Goal: Information Seeking & Learning: Learn about a topic

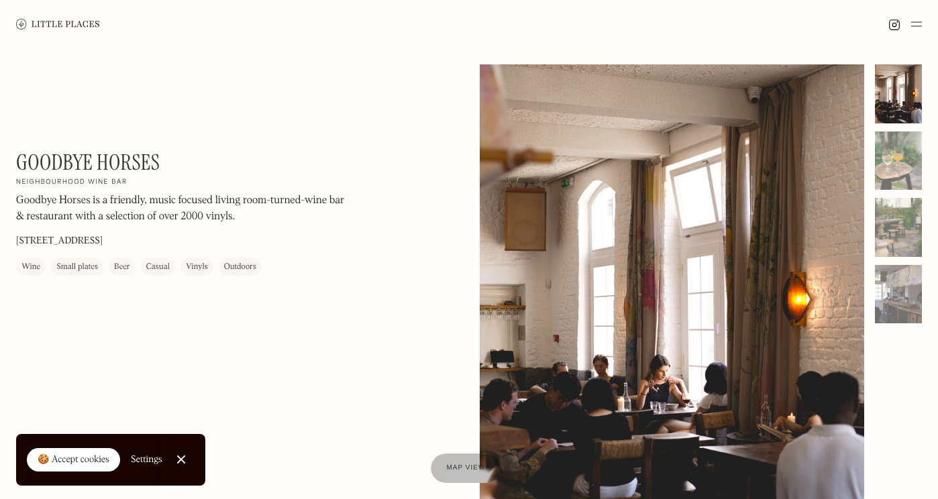
click at [46, 20] on img at bounding box center [58, 24] width 84 height 10
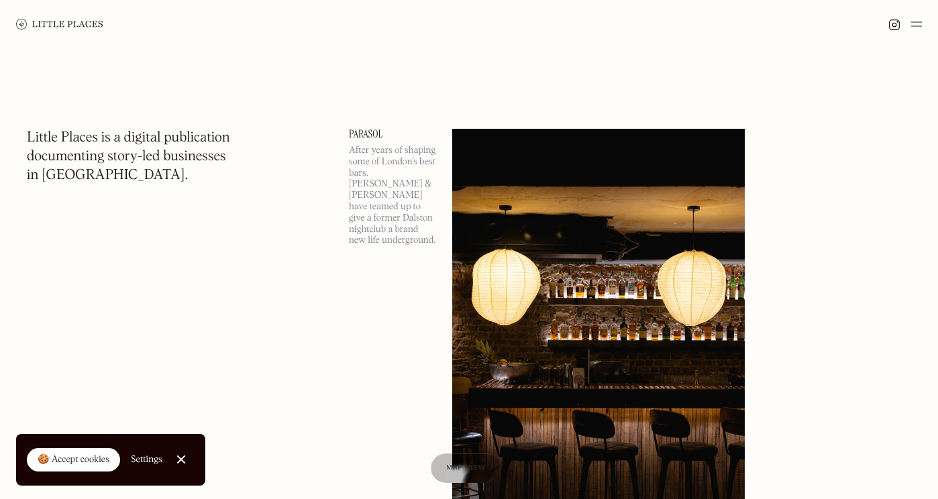
click at [915, 25] on img at bounding box center [917, 24] width 11 height 16
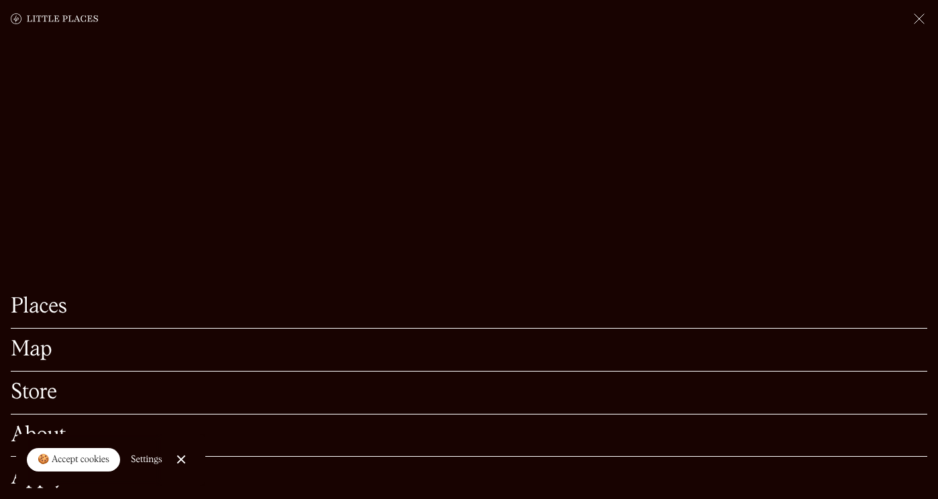
click at [31, 352] on link "Map" at bounding box center [469, 350] width 917 height 21
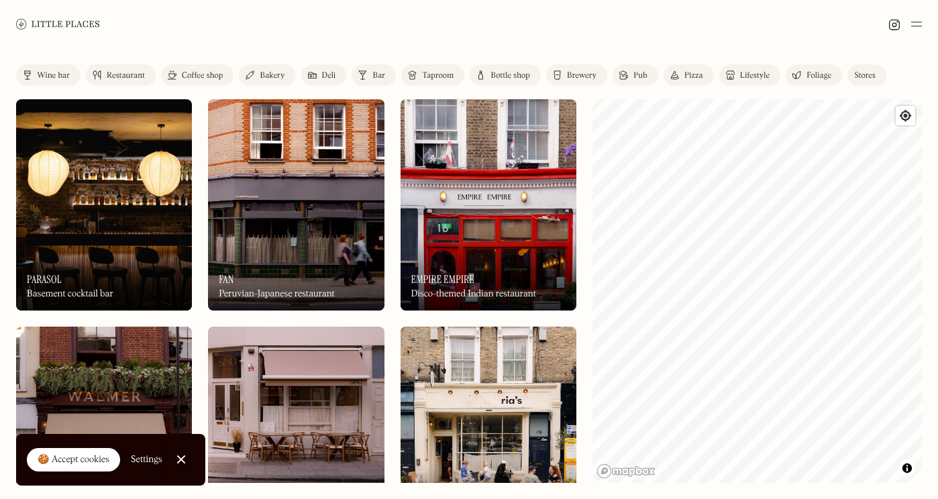
click at [371, 75] on link "Bar" at bounding box center [374, 74] width 44 height 21
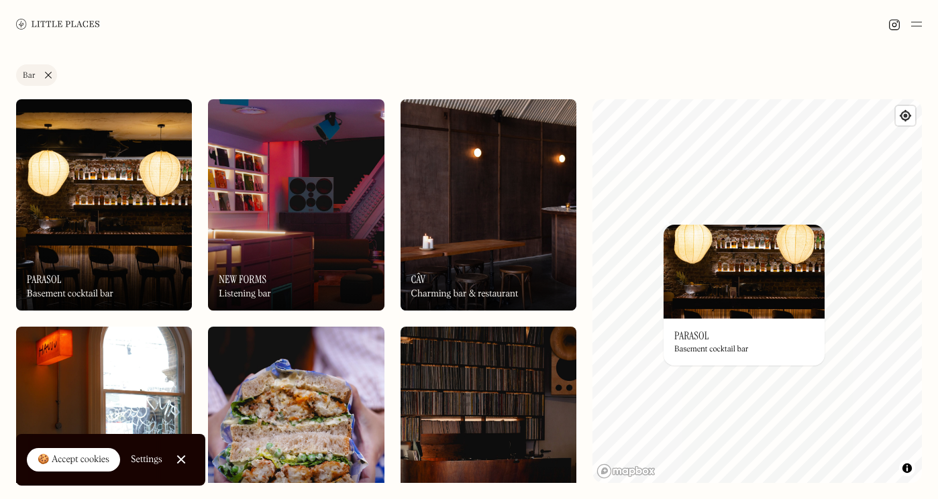
click at [47, 75] on link "Bar" at bounding box center [36, 74] width 41 height 21
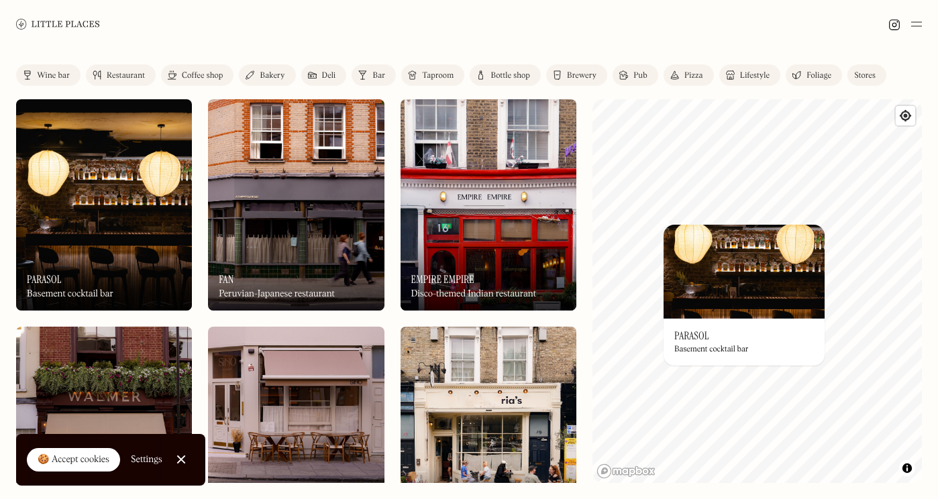
click at [54, 76] on div "Wine bar" at bounding box center [53, 76] width 33 height 8
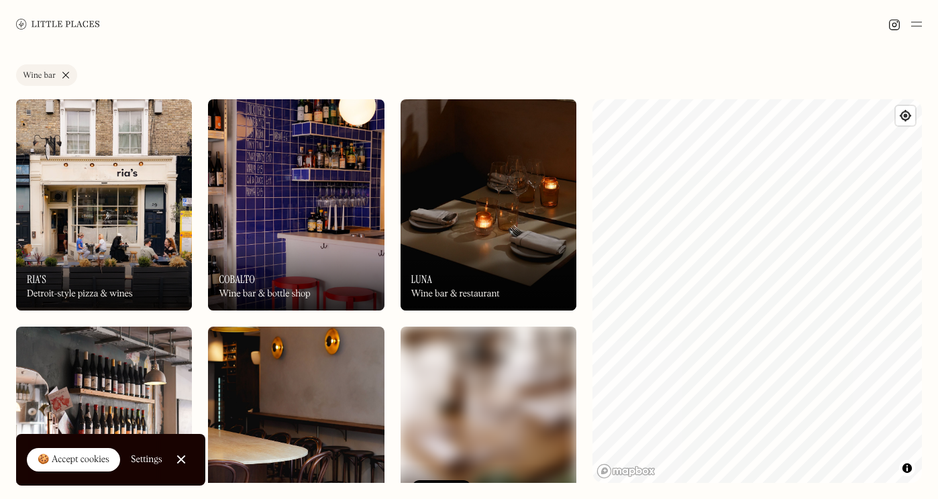
click at [69, 72] on link "Wine bar" at bounding box center [46, 74] width 61 height 21
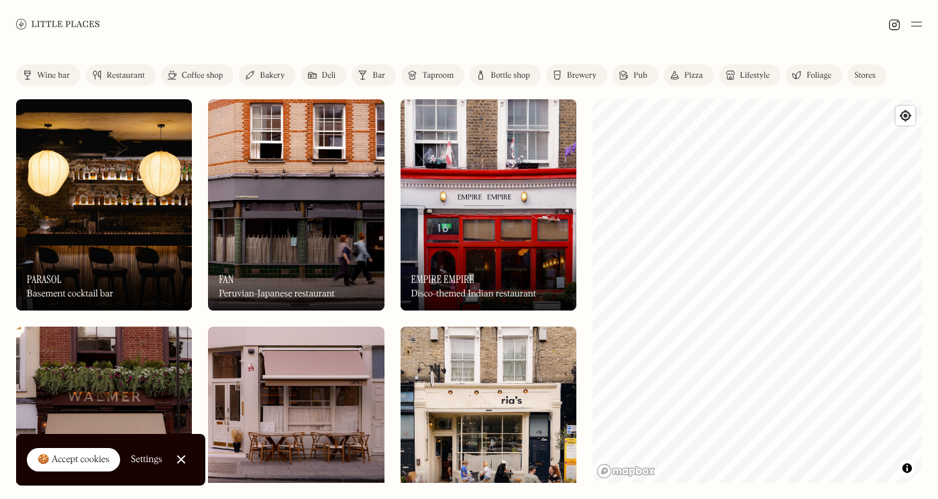
click at [130, 75] on div "Restaurant" at bounding box center [126, 76] width 38 height 8
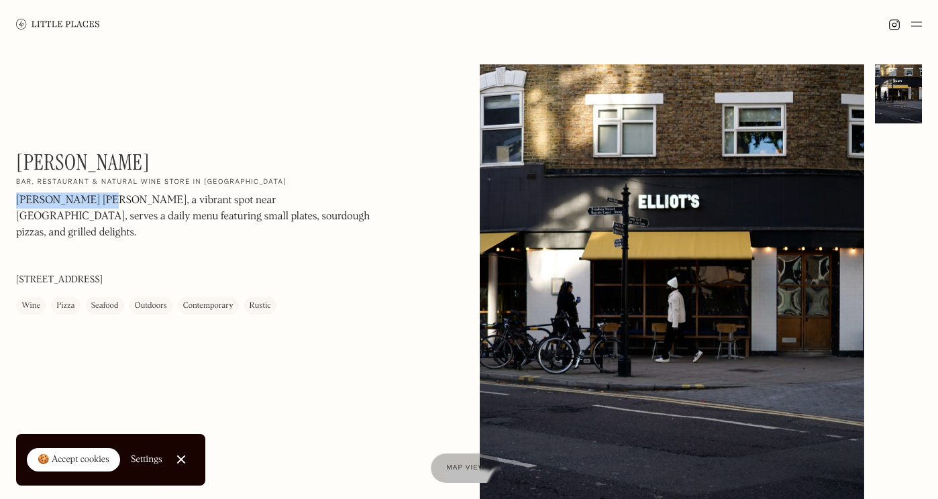
drag, startPoint x: 88, startPoint y: 201, endPoint x: 17, endPoint y: 195, distance: 70.7
click at [17, 195] on p "Elliot’s Hackney, a vibrant spot near London Fields, serves a daily menu featur…" at bounding box center [197, 217] width 362 height 48
copy p "Elliot’s Hackney,"
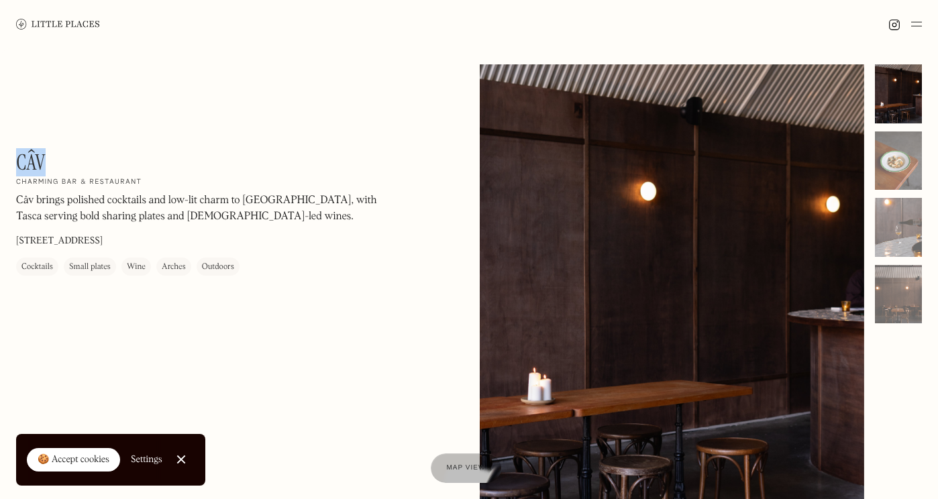
drag, startPoint x: 48, startPoint y: 160, endPoint x: 28, endPoint y: 154, distance: 20.2
click at [20, 153] on div "Câv On Our Radar Charming bar & restaurant Câv brings polished cocktails and lo…" at bounding box center [197, 213] width 362 height 126
click at [28, 154] on h1 "Câv" at bounding box center [31, 163] width 30 height 26
drag, startPoint x: 46, startPoint y: 158, endPoint x: 19, endPoint y: 157, distance: 27.6
click at [19, 157] on div "Câv On Our Radar Charming bar & restaurant Câv brings polished cocktails and lo…" at bounding box center [197, 213] width 362 height 126
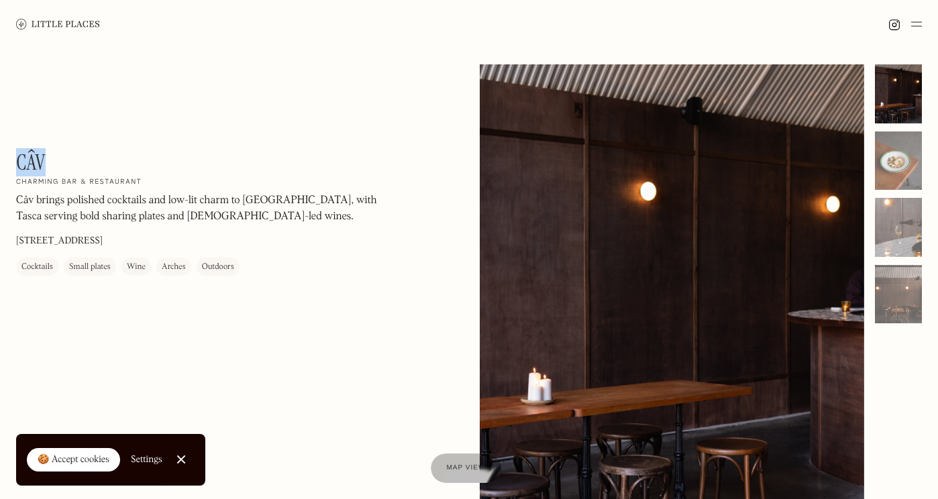
copy h1 "Câv"
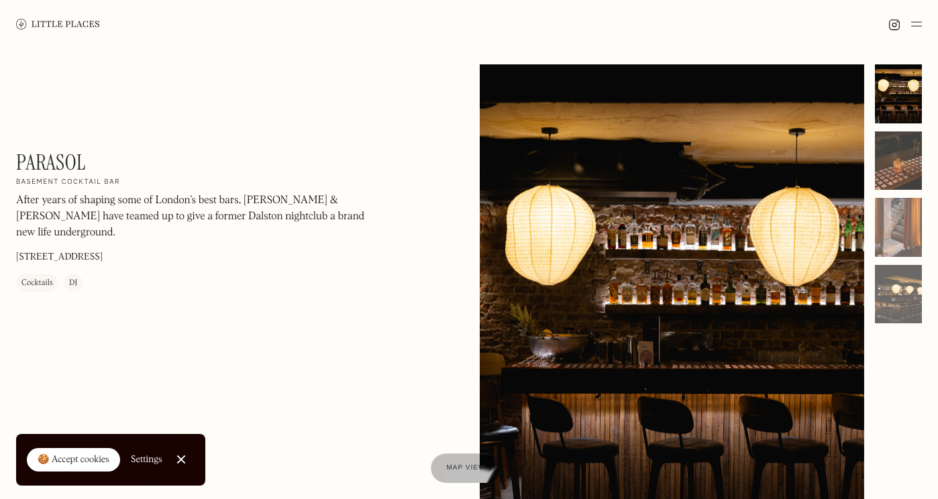
click at [891, 156] on div at bounding box center [898, 161] width 47 height 59
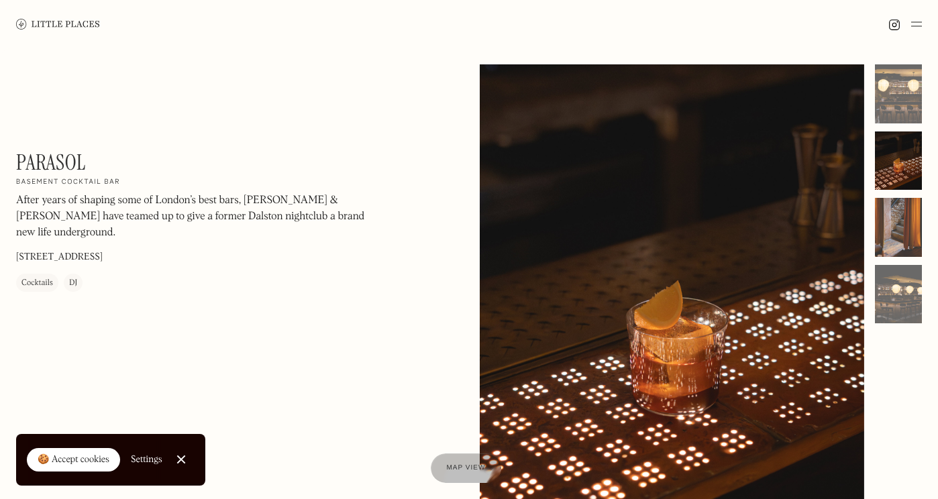
click at [899, 225] on div at bounding box center [898, 227] width 47 height 59
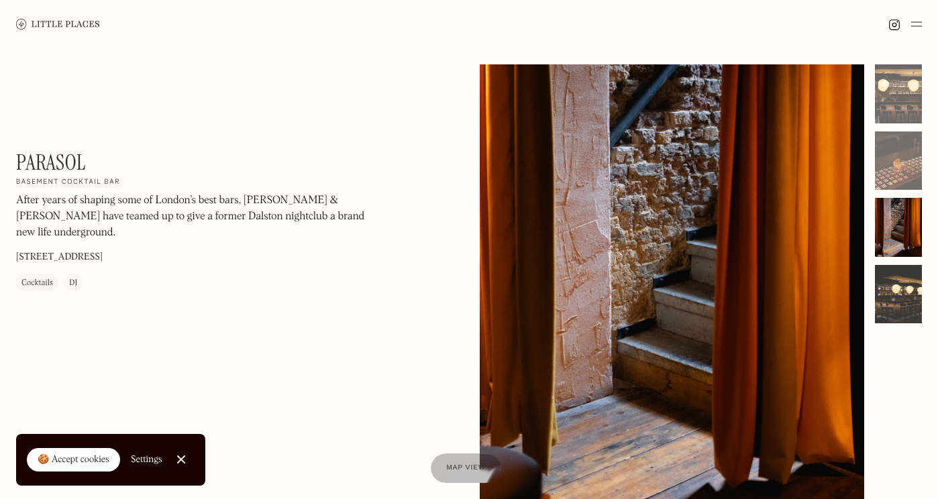
click at [898, 312] on div at bounding box center [898, 294] width 47 height 59
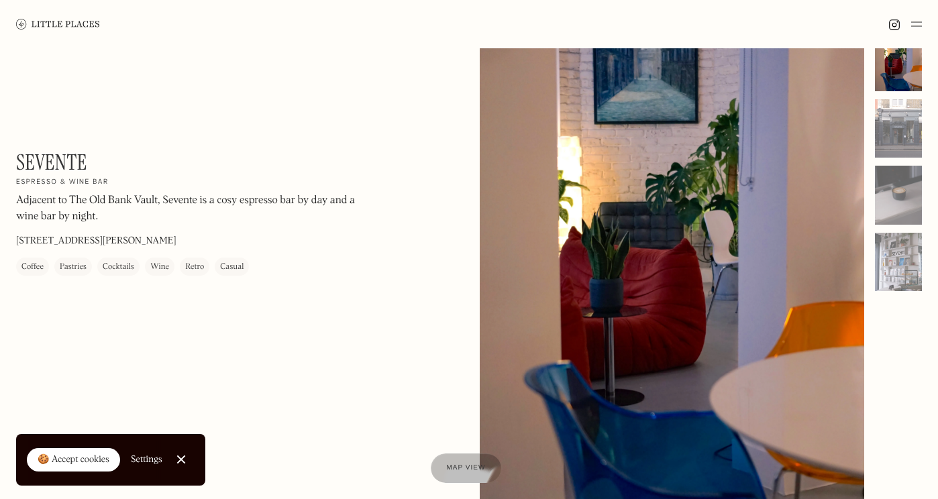
scroll to position [29, 0]
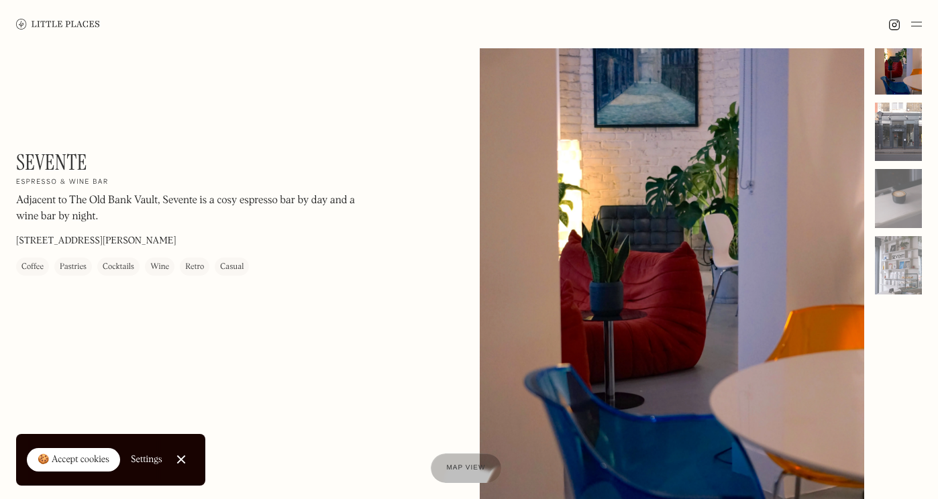
click at [904, 134] on div at bounding box center [898, 132] width 47 height 59
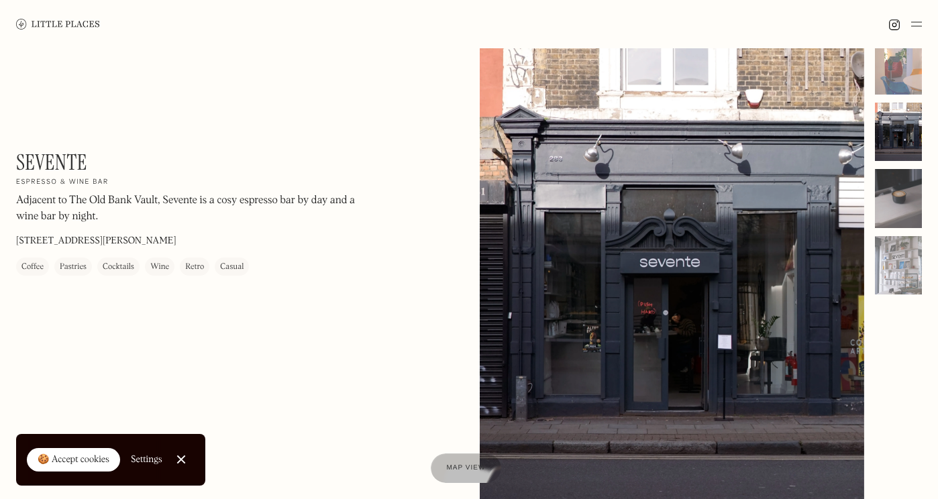
click at [895, 190] on div at bounding box center [898, 198] width 47 height 59
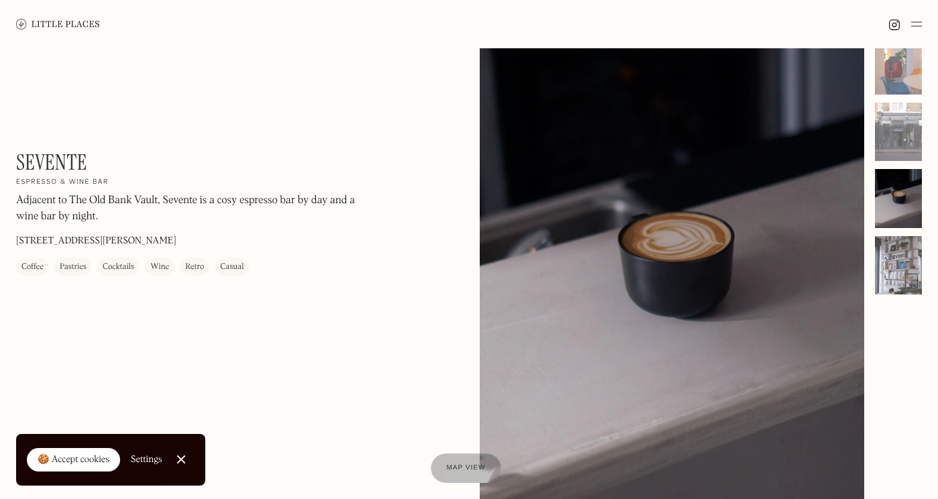
click at [900, 252] on div at bounding box center [898, 265] width 47 height 59
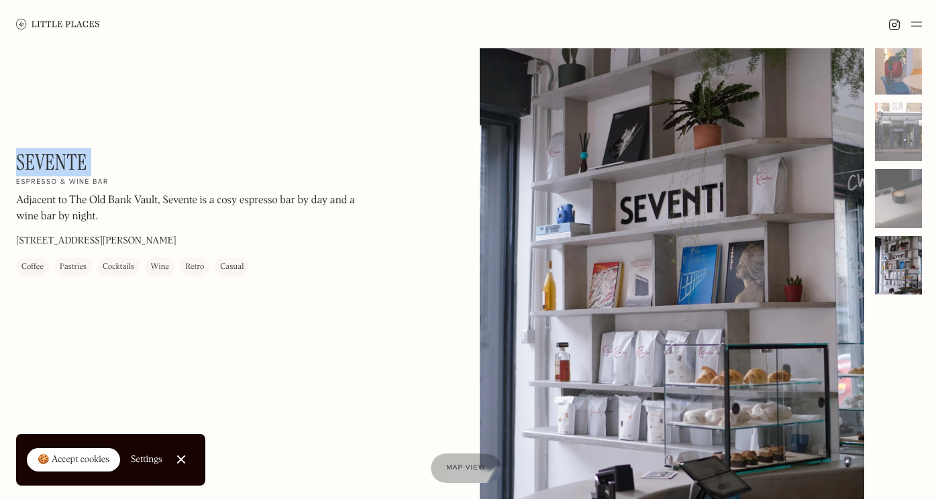
drag, startPoint x: 17, startPoint y: 160, endPoint x: 107, endPoint y: 159, distance: 89.9
click at [107, 159] on div "Sevente On Our Radar Espresso & wine bar Adjacent to The Old Bank Vault, Sevent…" at bounding box center [197, 213] width 362 height 126
copy div "Sevente On Our Radar"
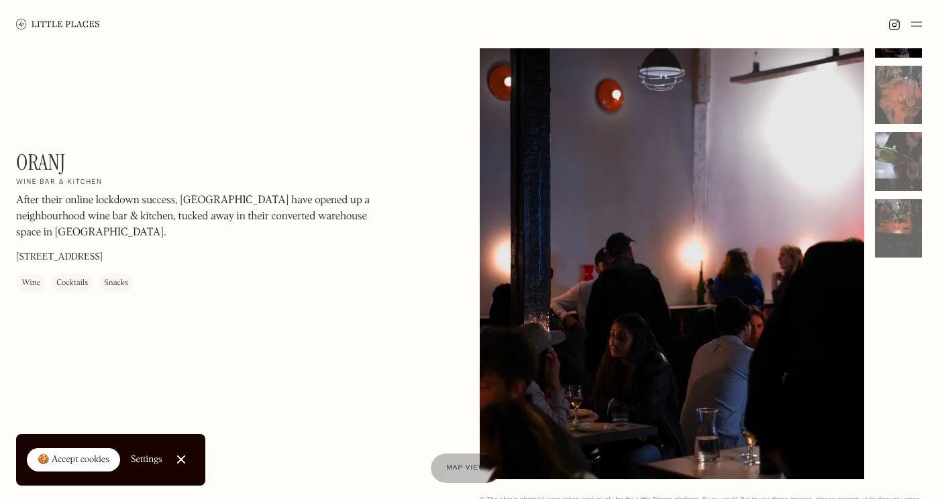
scroll to position [77, 0]
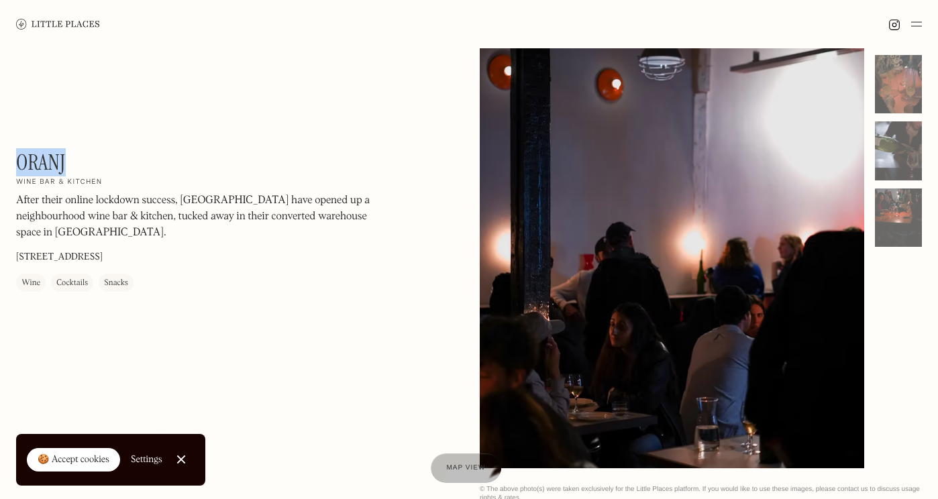
drag, startPoint x: 74, startPoint y: 158, endPoint x: 21, endPoint y: 154, distance: 53.2
click at [21, 154] on div "Oranj On Our Radar Wine bar & kitchen After their online lockdown success, Oran…" at bounding box center [197, 221] width 362 height 142
copy h1 "Oranj"
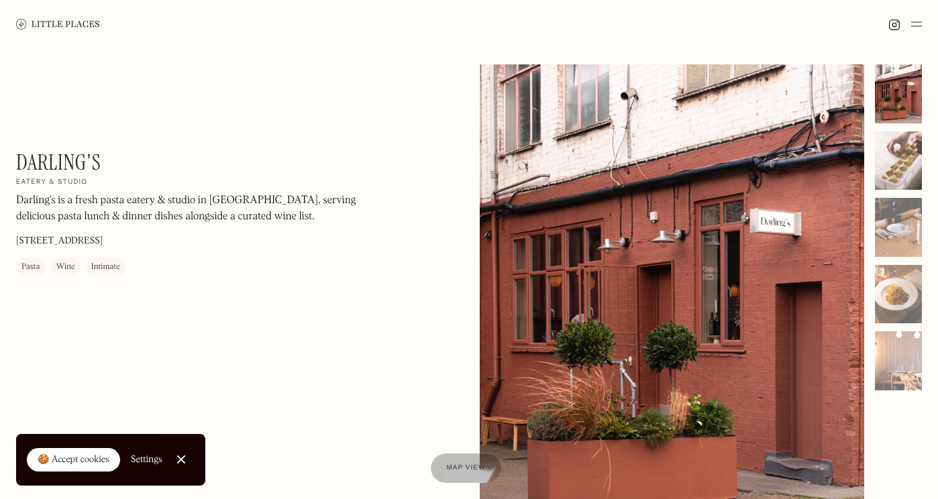
click at [898, 168] on div at bounding box center [898, 161] width 47 height 59
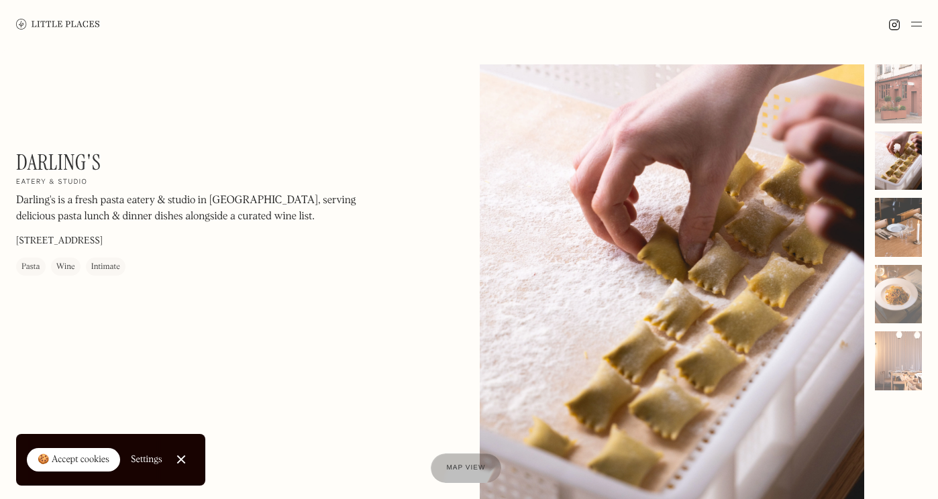
click at [901, 232] on div at bounding box center [898, 227] width 47 height 59
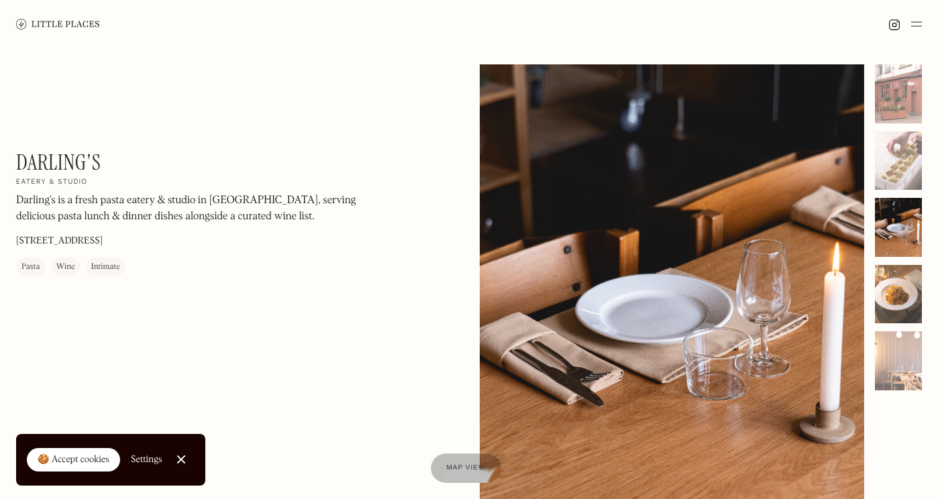
click at [895, 285] on div at bounding box center [898, 294] width 47 height 59
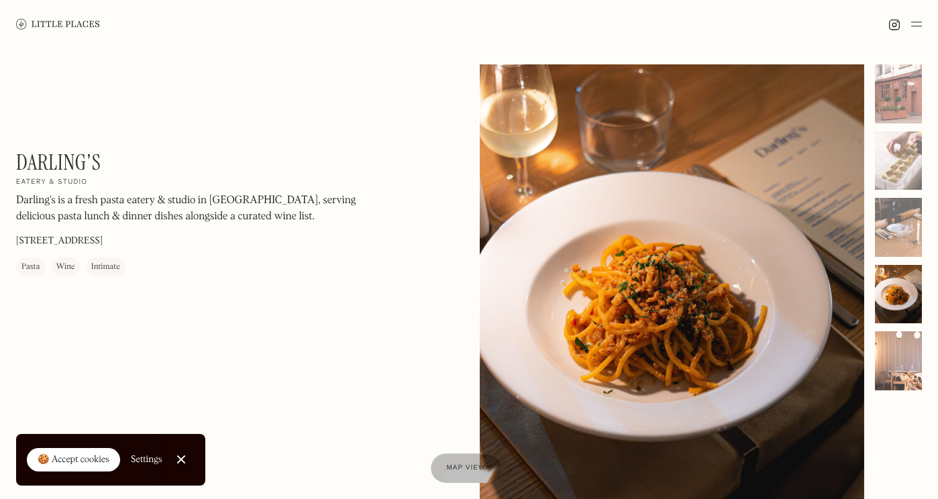
click at [897, 366] on div at bounding box center [898, 361] width 47 height 59
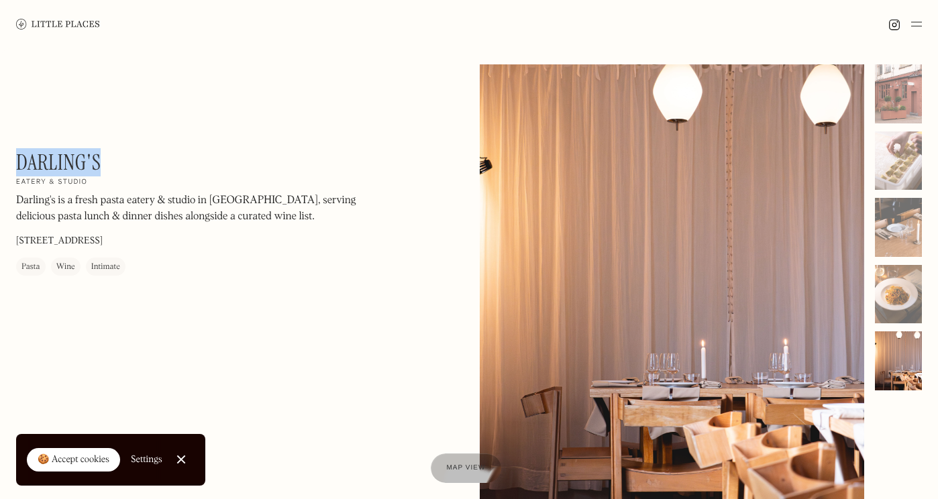
drag, startPoint x: 107, startPoint y: 162, endPoint x: 19, endPoint y: 152, distance: 88.5
click at [19, 152] on div "Darling's On Our Radar Eatery & studio Darling's is a fresh pasta eatery & stud…" at bounding box center [197, 213] width 362 height 126
copy h1 "Darling's"
